Goal: Find specific page/section: Find specific page/section

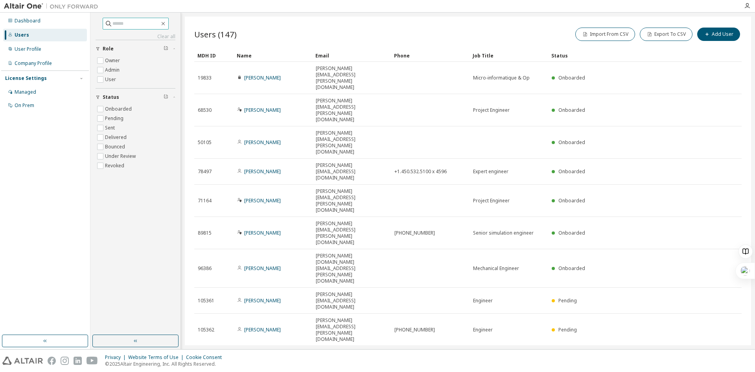
drag, startPoint x: 127, startPoint y: 24, endPoint x: 188, endPoint y: 23, distance: 60.2
click at [127, 24] on input "text" at bounding box center [135, 24] width 47 height 8
paste input "**********"
type input "**********"
